Goal: Task Accomplishment & Management: Complete application form

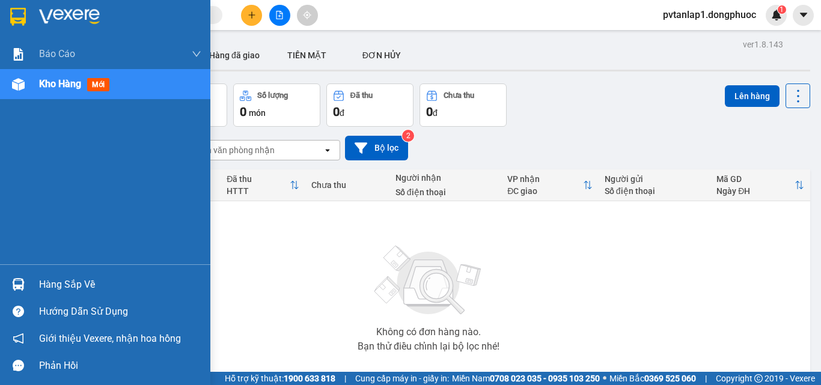
click at [28, 286] on div at bounding box center [18, 284] width 21 height 21
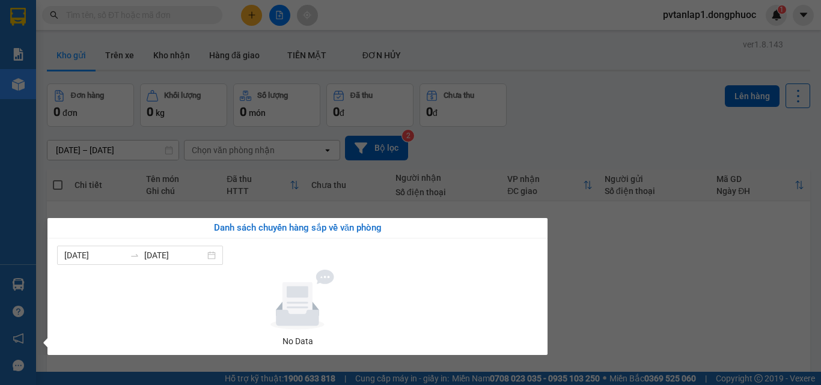
click at [480, 142] on section "Kết quả tìm kiếm ( 0 ) Bộ lọc Ngày tạo đơn gần nhất No Data pvtanlap1.dongphuoc…" at bounding box center [410, 192] width 821 height 385
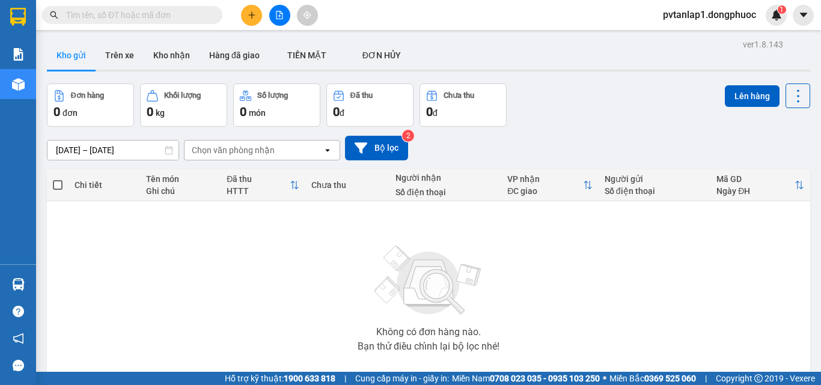
click at [260, 18] on button at bounding box center [251, 15] width 21 height 21
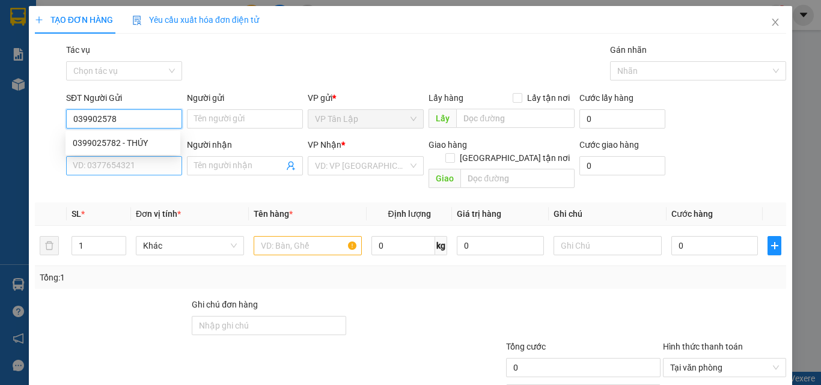
type input "0399025782"
click at [142, 144] on div "0399025782 - THÚY" at bounding box center [123, 142] width 100 height 13
type input "THÚY"
type input "0902881373"
type input "QUÂN"
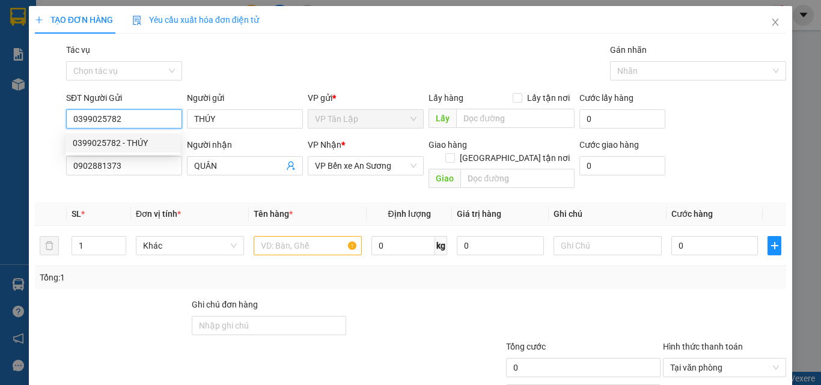
type input "30.000"
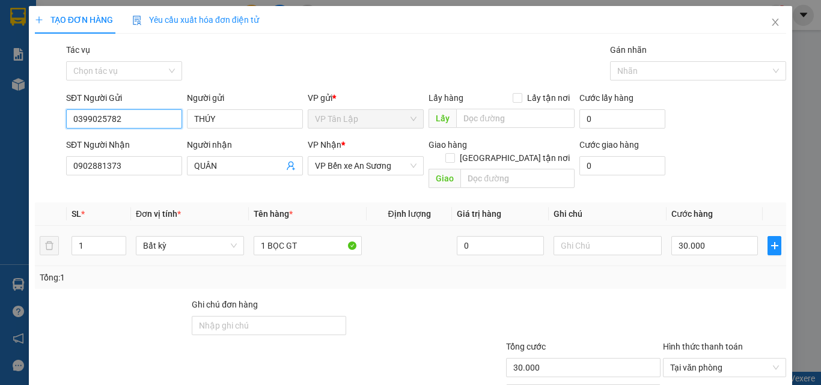
type input "0399025782"
click at [736, 243] on div "30.000" at bounding box center [714, 246] width 87 height 24
click at [736, 236] on input "30.000" at bounding box center [714, 245] width 87 height 19
type input "2"
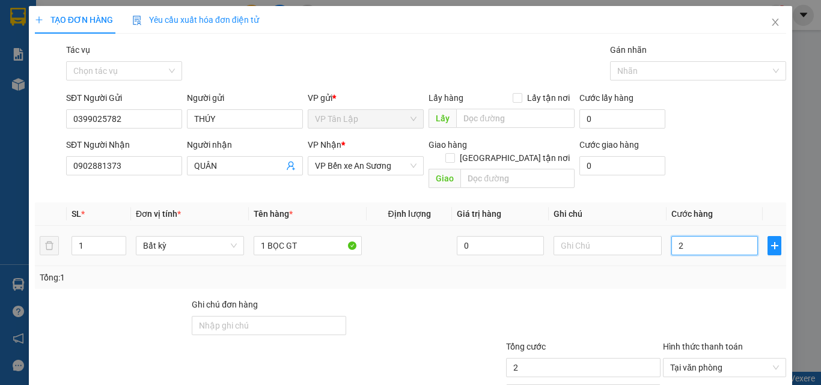
type input "25"
type input "25.000"
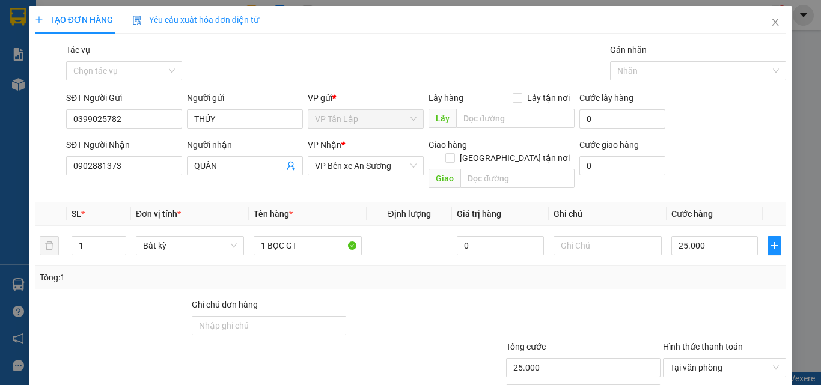
click at [712, 274] on div "Tổng: 1" at bounding box center [410, 277] width 751 height 23
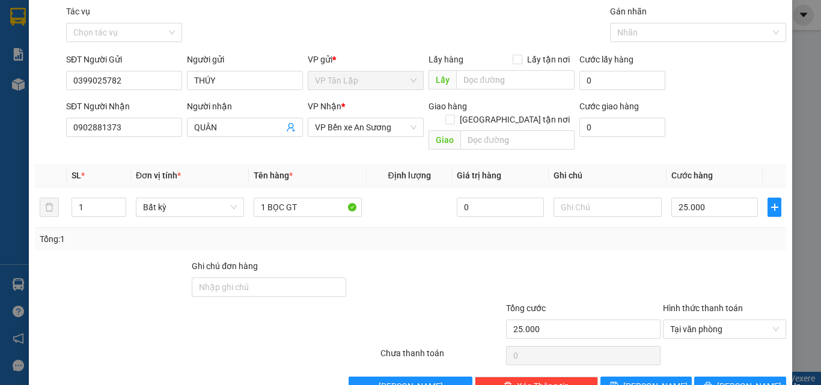
scroll to position [60, 0]
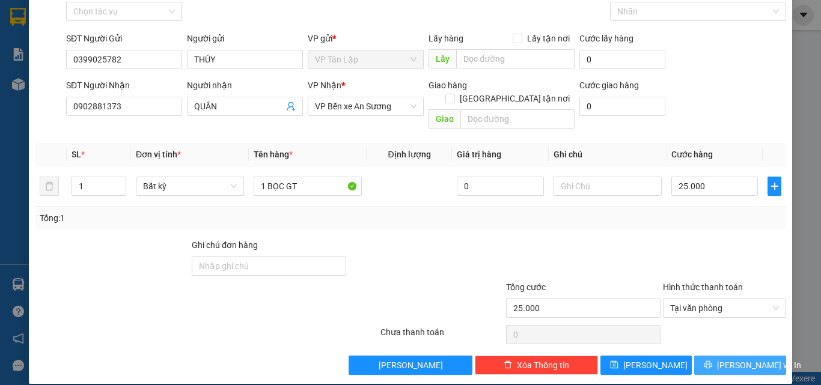
click at [733, 359] on span "Lưu và In" at bounding box center [759, 365] width 84 height 13
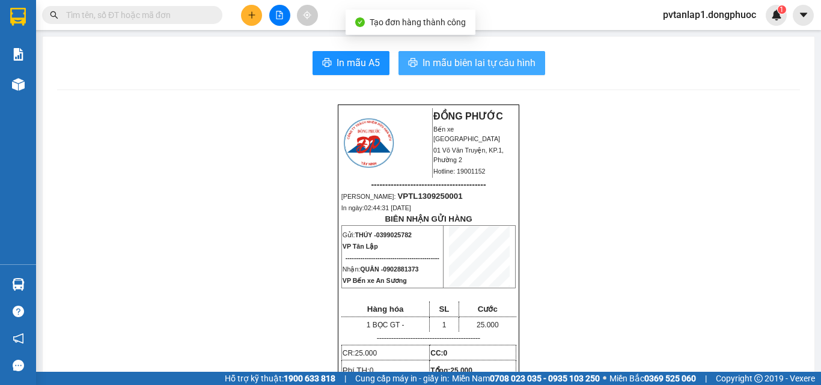
click at [460, 55] on span "In mẫu biên lai tự cấu hình" at bounding box center [479, 62] width 113 height 15
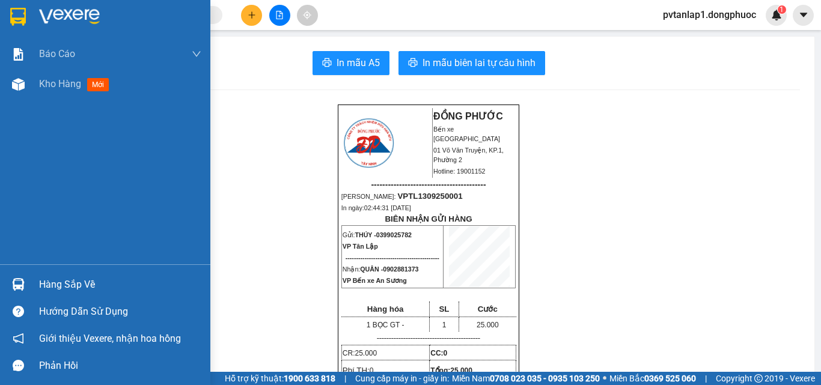
click at [25, 26] on div at bounding box center [18, 16] width 21 height 21
